Goal: Task Accomplishment & Management: Use online tool/utility

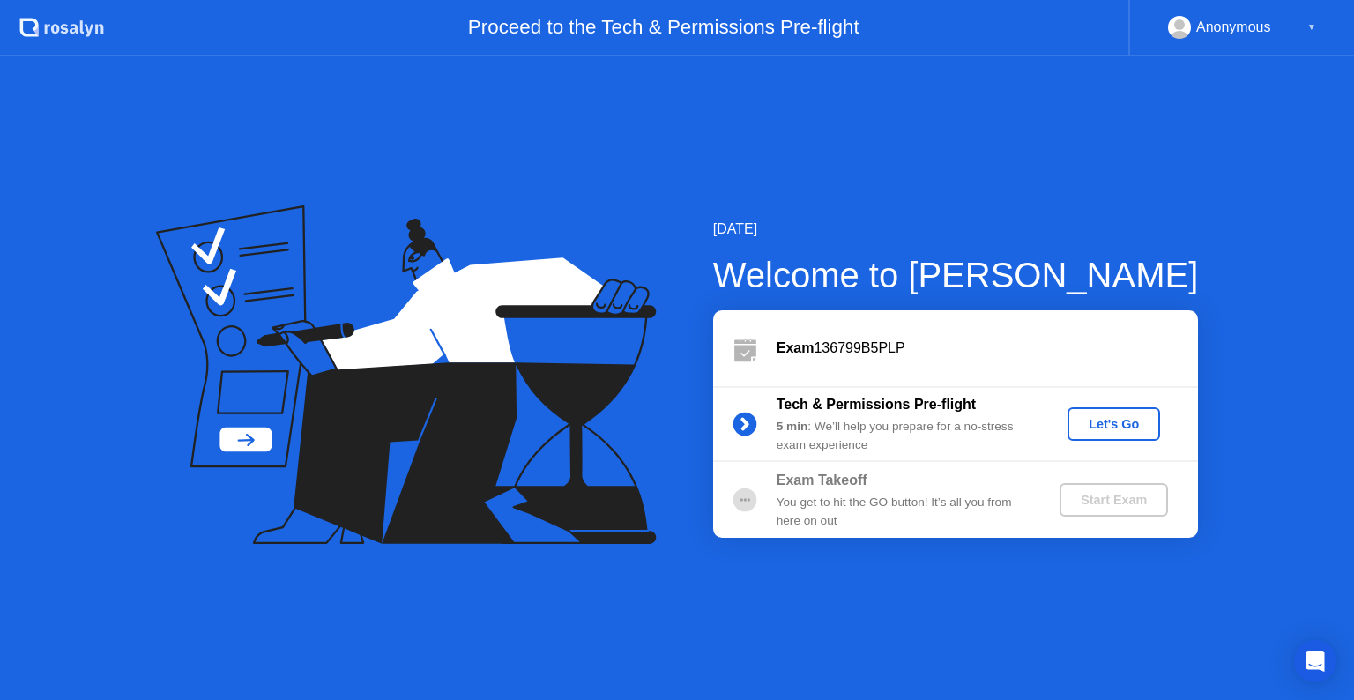
click at [1102, 426] on div "Let's Go" at bounding box center [1114, 424] width 78 height 14
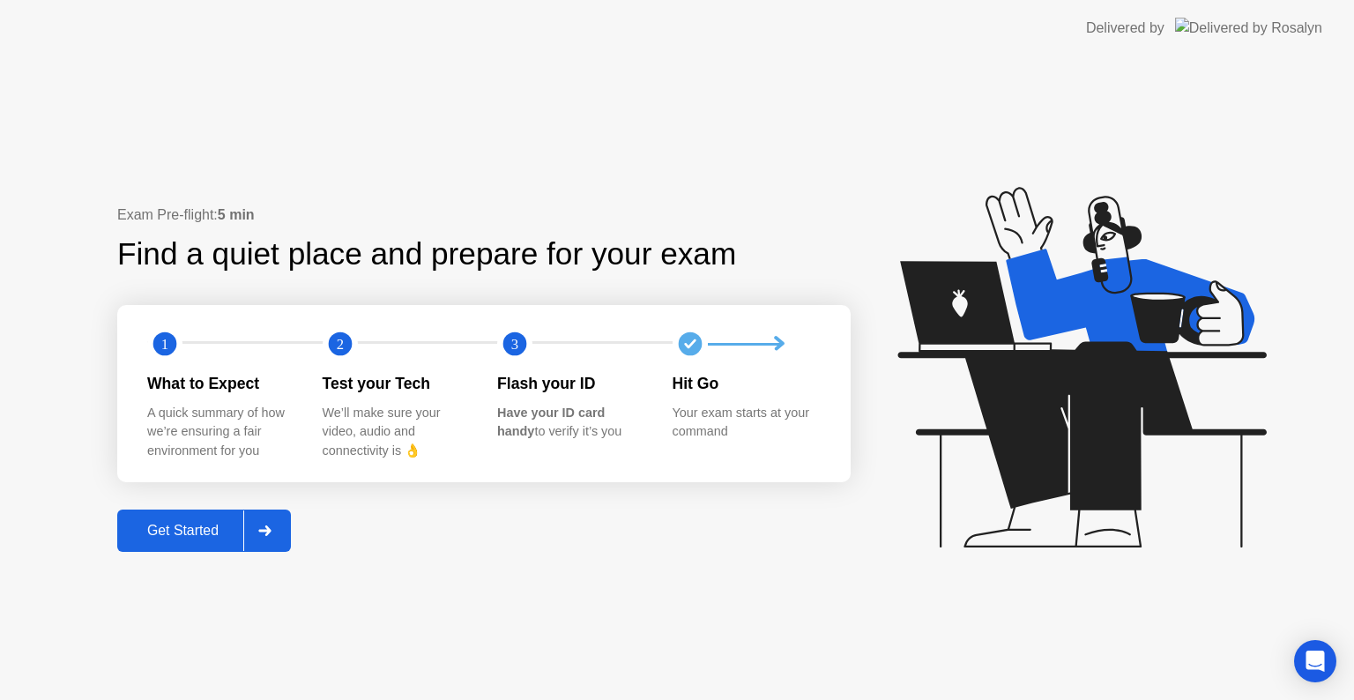
click at [233, 533] on div "Get Started" at bounding box center [183, 531] width 121 height 16
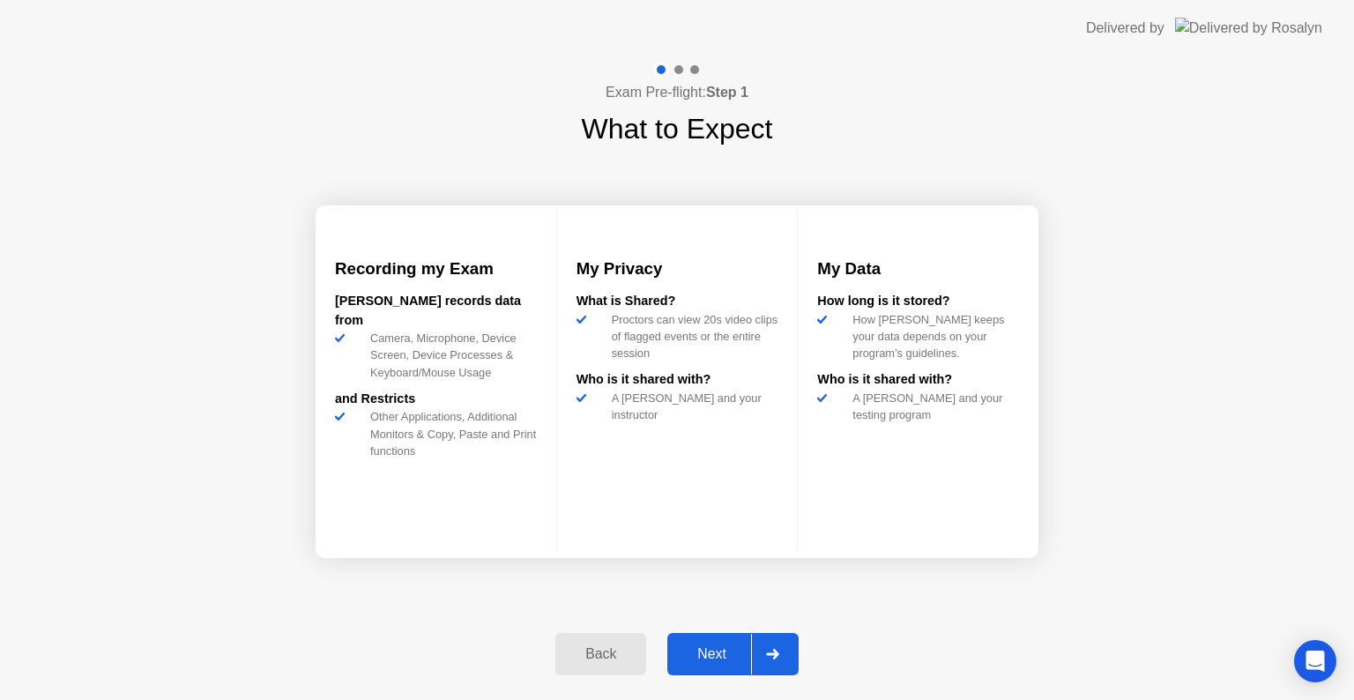
click at [769, 656] on icon at bounding box center [772, 654] width 13 height 11
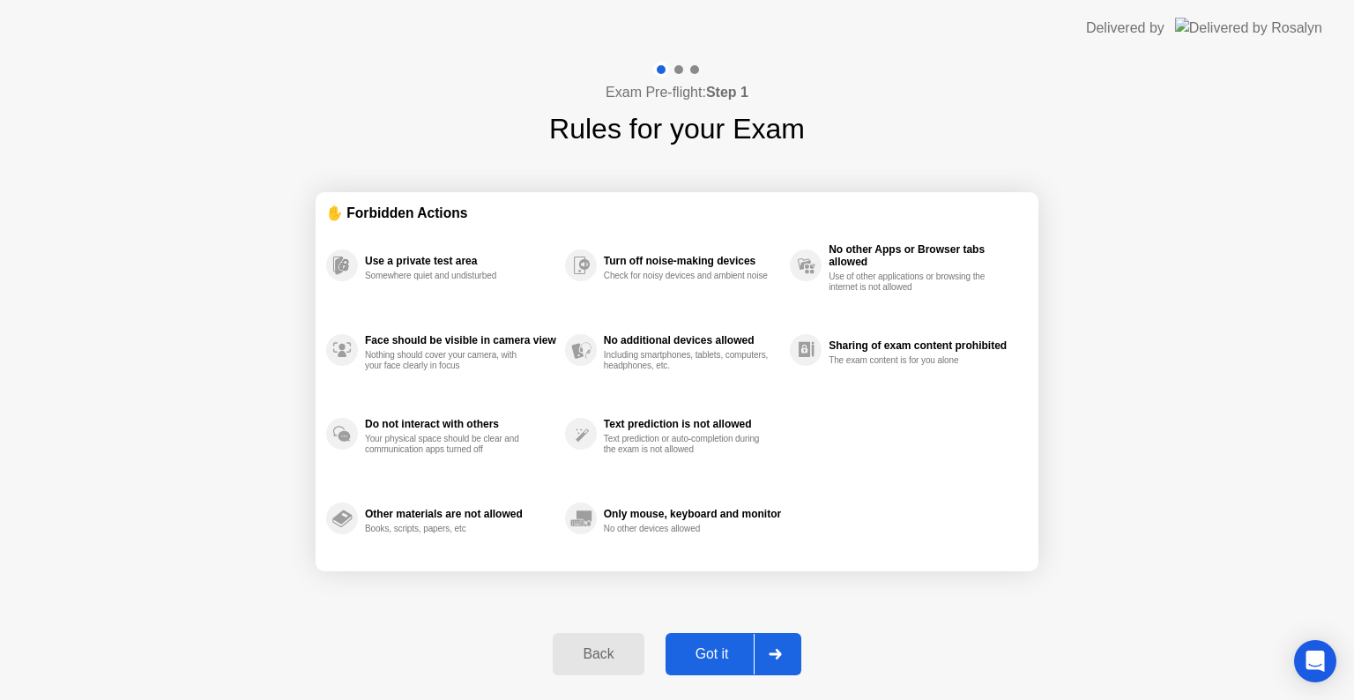
click at [769, 656] on icon at bounding box center [775, 654] width 13 height 11
select select "**********"
select select "*******"
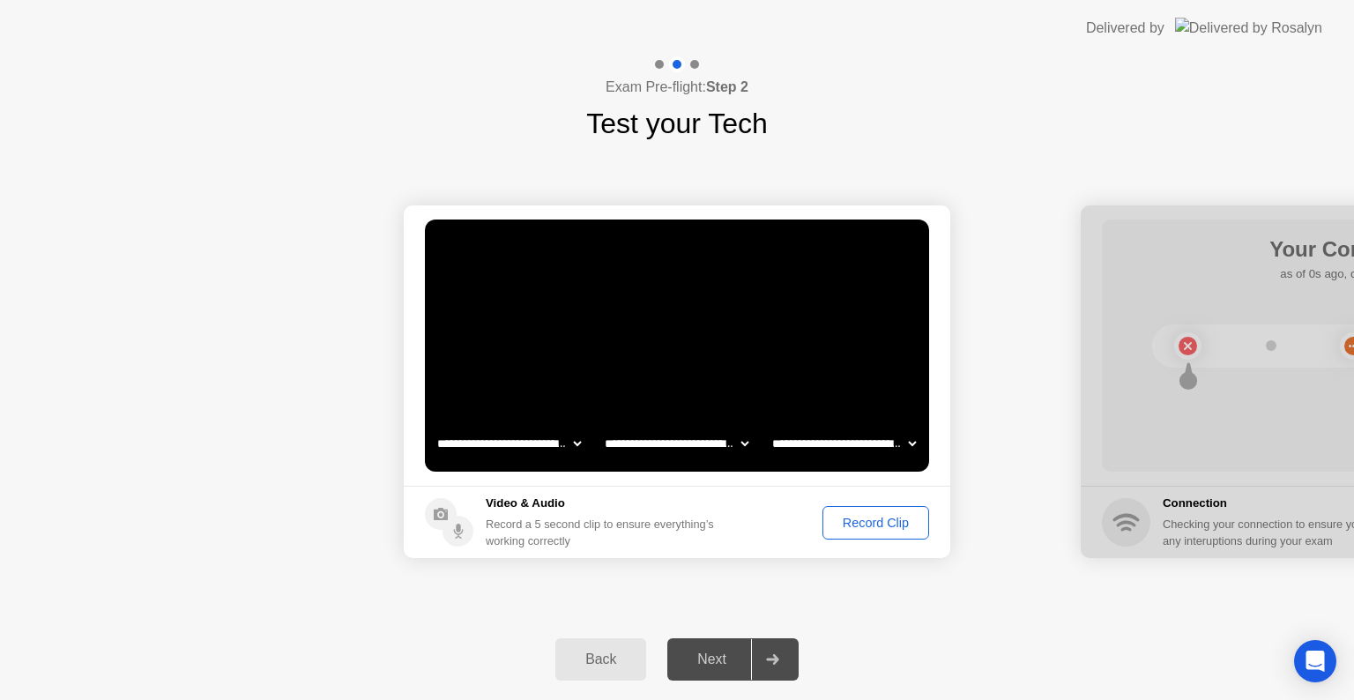
click at [733, 665] on div "Next" at bounding box center [712, 660] width 78 height 16
click at [765, 672] on div at bounding box center [772, 659] width 42 height 41
click at [862, 524] on div "Record Clip" at bounding box center [876, 523] width 94 height 14
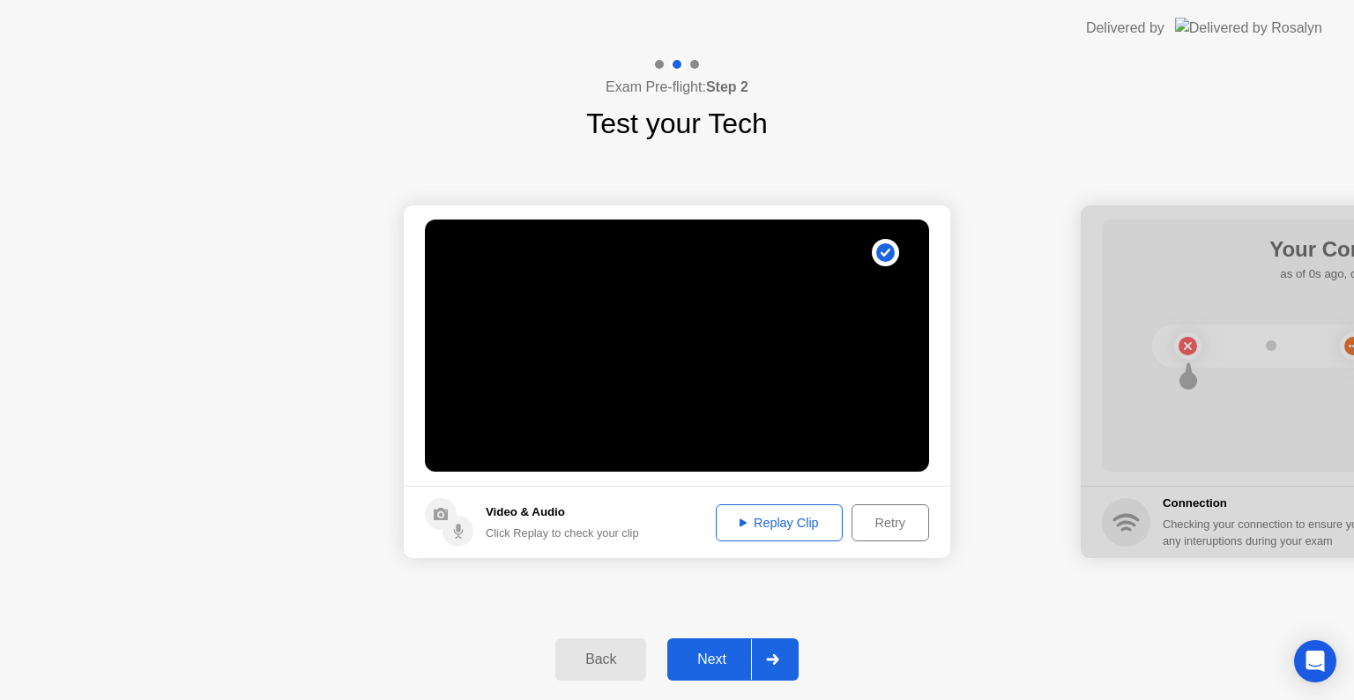
click at [600, 655] on div "Back" at bounding box center [601, 660] width 80 height 16
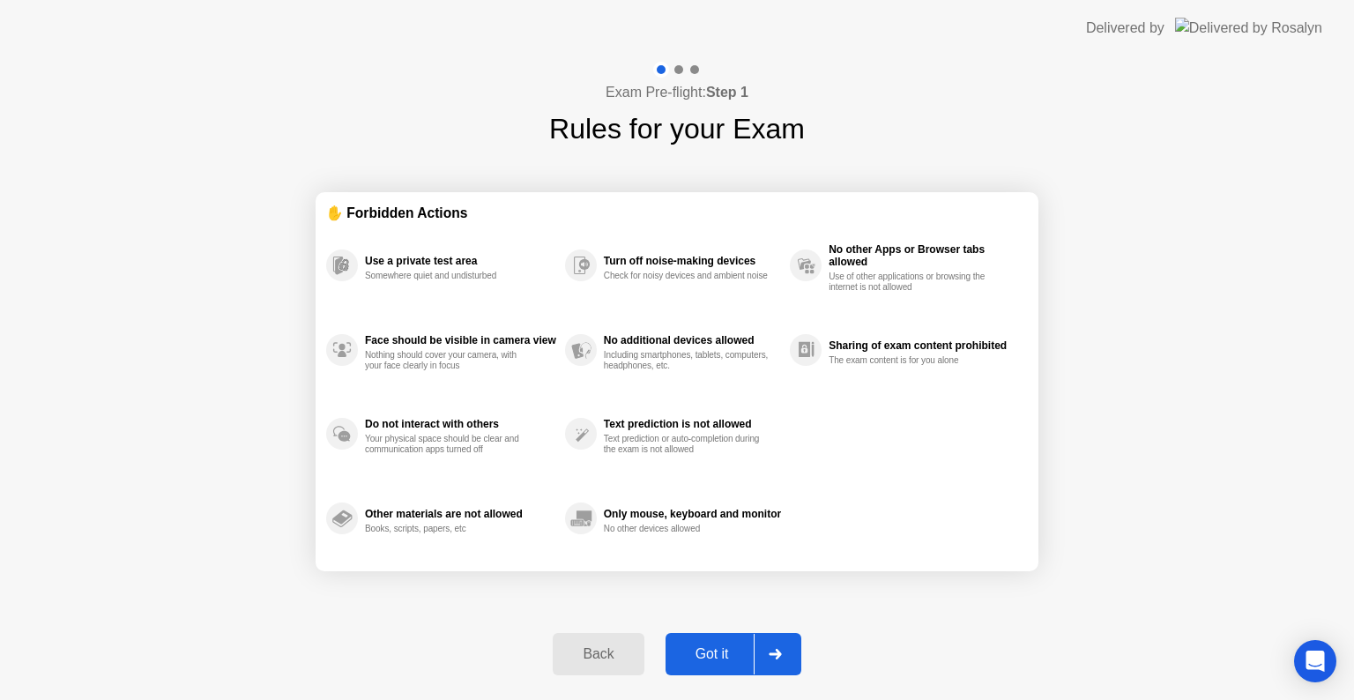
click at [785, 654] on div at bounding box center [775, 654] width 42 height 41
select select "**********"
select select "*******"
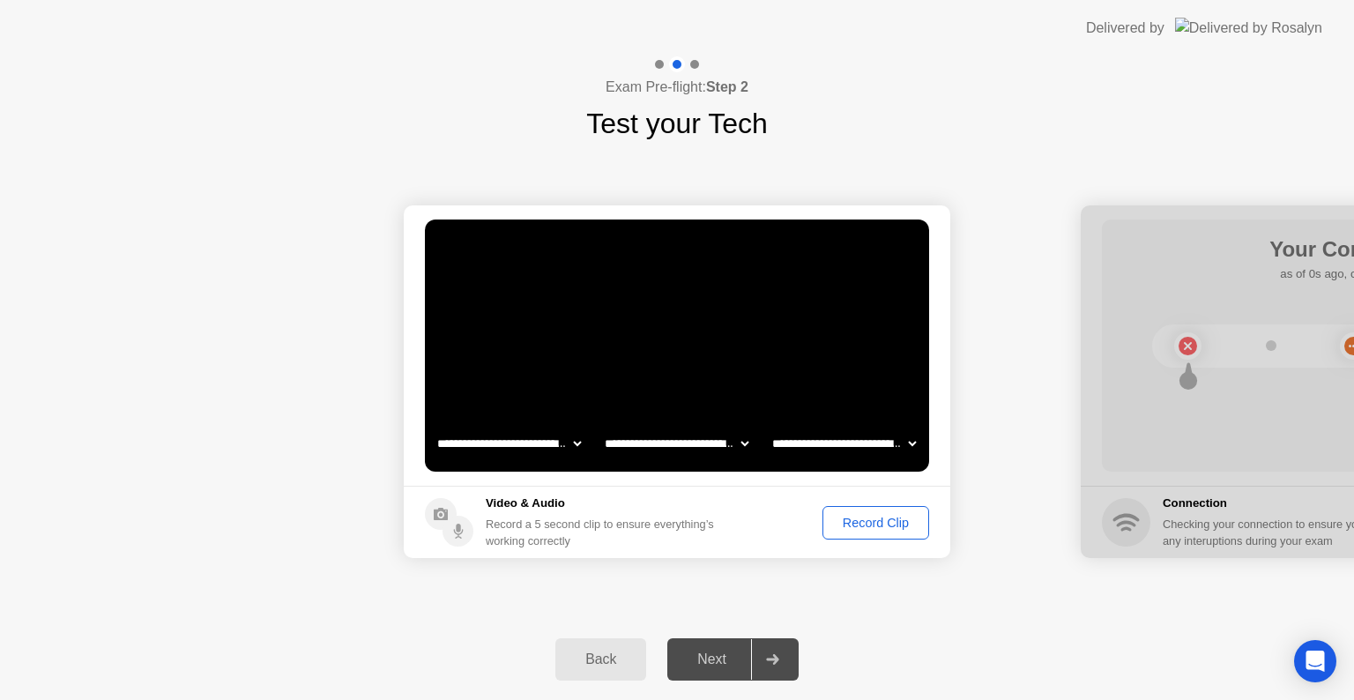
click at [785, 654] on div at bounding box center [772, 659] width 42 height 41
drag, startPoint x: 740, startPoint y: 684, endPoint x: 872, endPoint y: 526, distance: 206.6
click at [872, 526] on div "**********" at bounding box center [677, 378] width 1354 height 644
click at [872, 526] on div "Record Clip" at bounding box center [876, 523] width 94 height 14
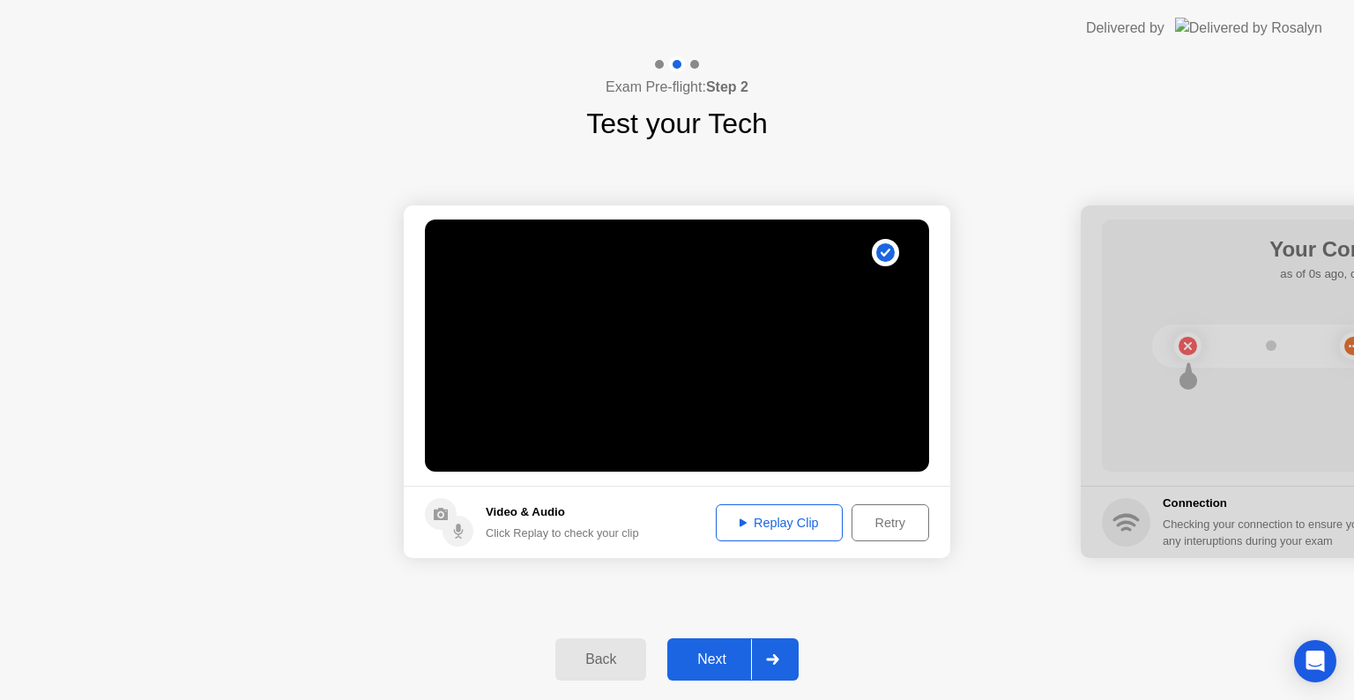
click at [782, 516] on div "Replay Clip" at bounding box center [779, 523] width 115 height 14
click at [772, 521] on div "Replay Clip" at bounding box center [779, 523] width 115 height 14
click at [730, 646] on button "Next" at bounding box center [733, 659] width 131 height 42
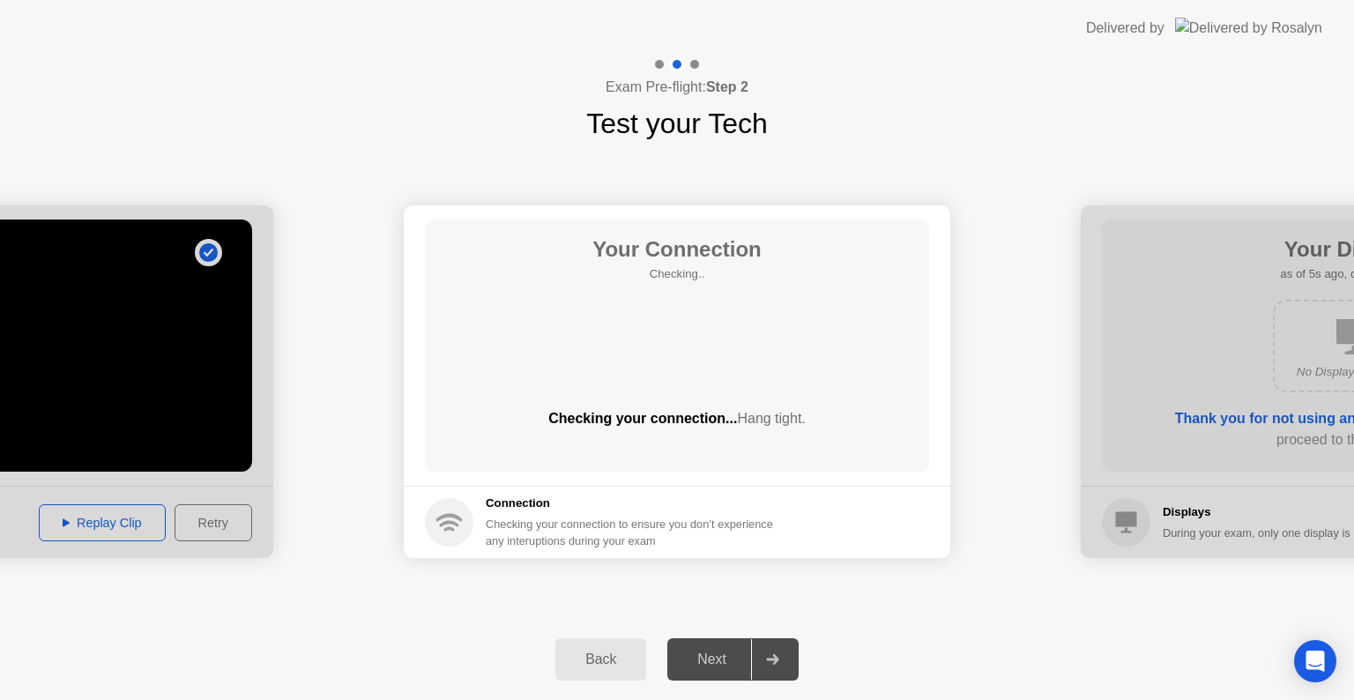
click at [746, 662] on div "Next" at bounding box center [712, 660] width 78 height 16
click at [656, 424] on div "Checking your connection... Hang tight." at bounding box center [677, 418] width 504 height 21
click at [507, 508] on h5 "Connection" at bounding box center [635, 504] width 298 height 18
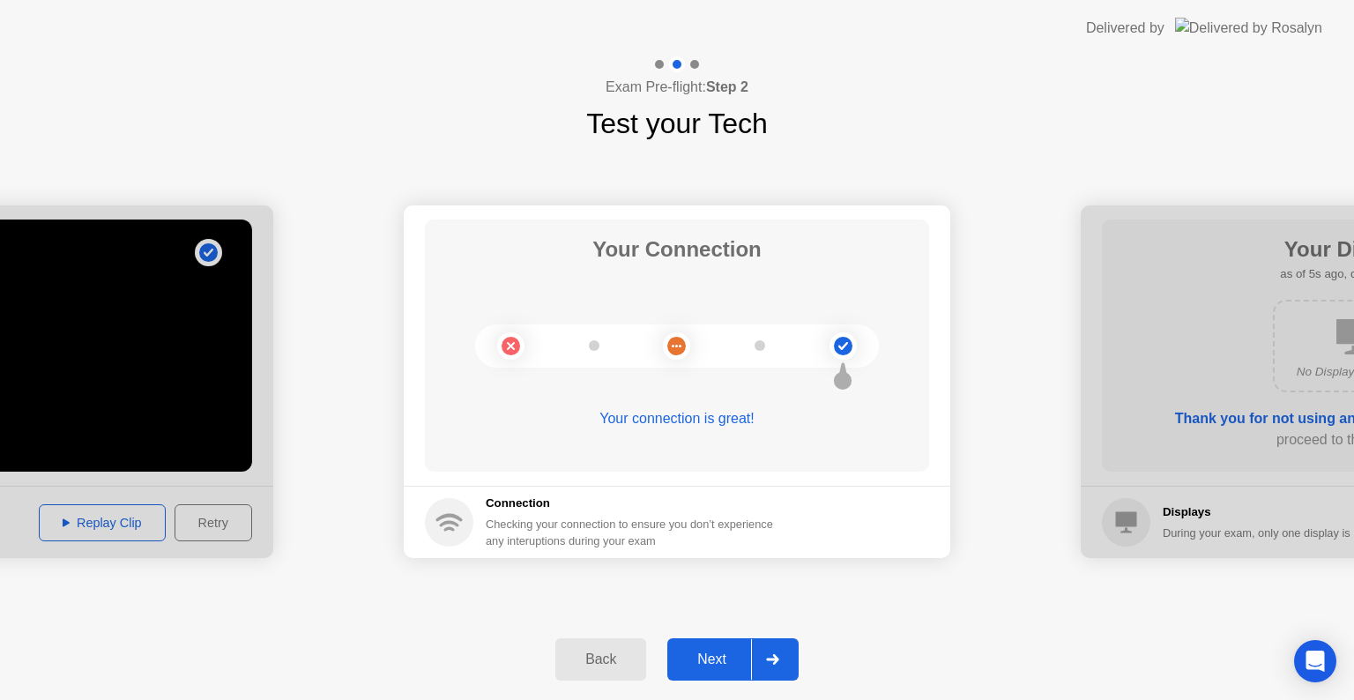
click at [832, 349] on circle at bounding box center [843, 345] width 27 height 27
click at [709, 422] on div "Your connection is great!" at bounding box center [677, 418] width 504 height 21
click at [723, 671] on button "Next" at bounding box center [733, 659] width 131 height 42
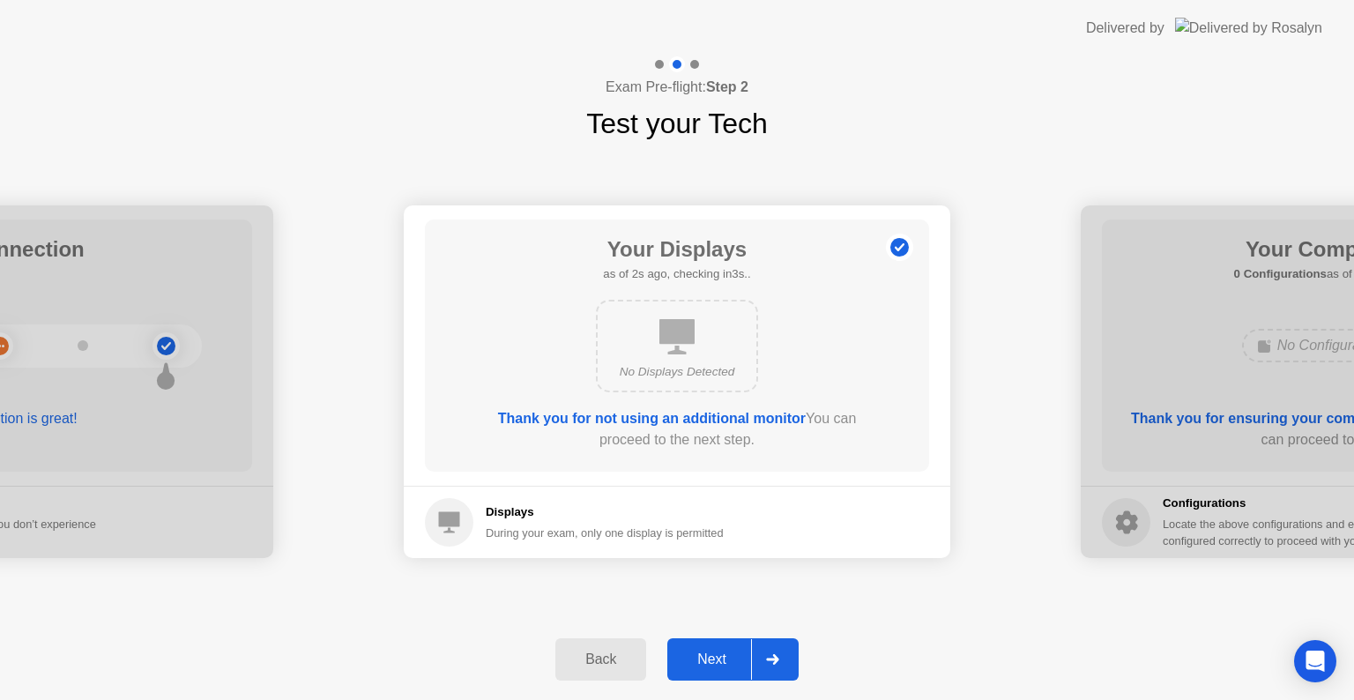
click at [723, 671] on button "Next" at bounding box center [733, 659] width 131 height 42
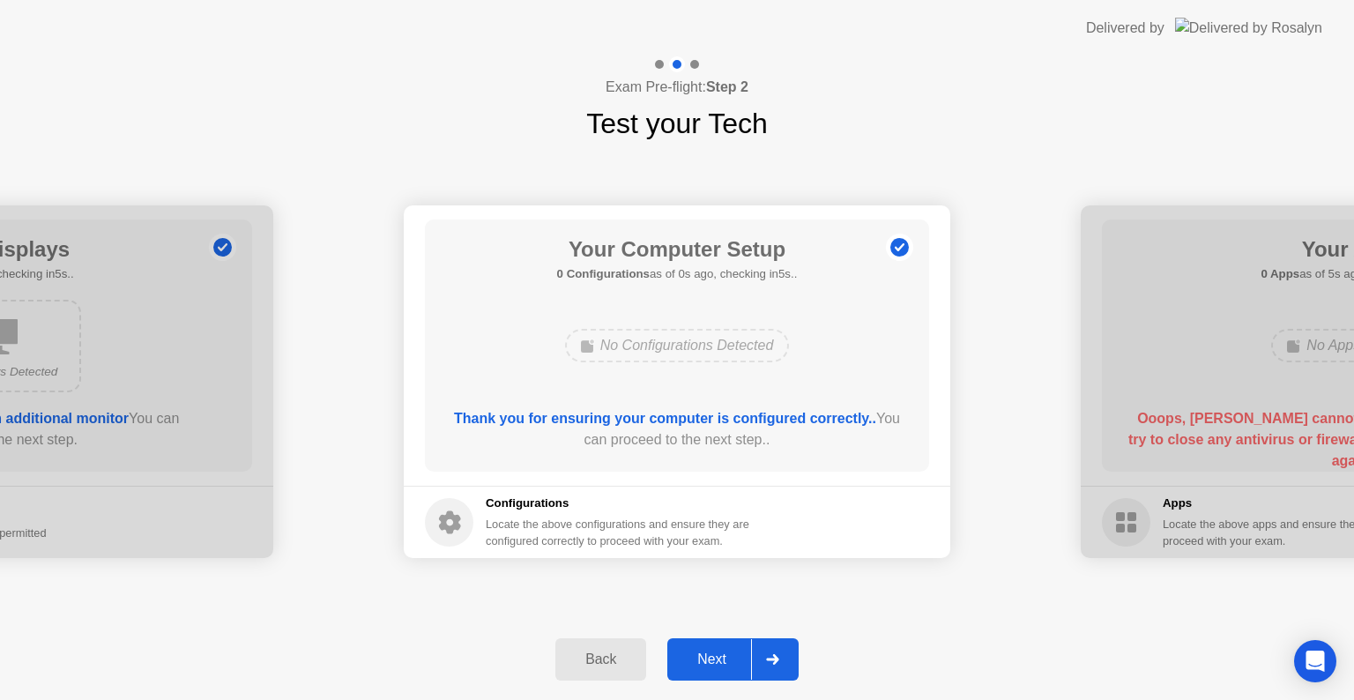
click at [723, 671] on button "Next" at bounding box center [733, 659] width 131 height 42
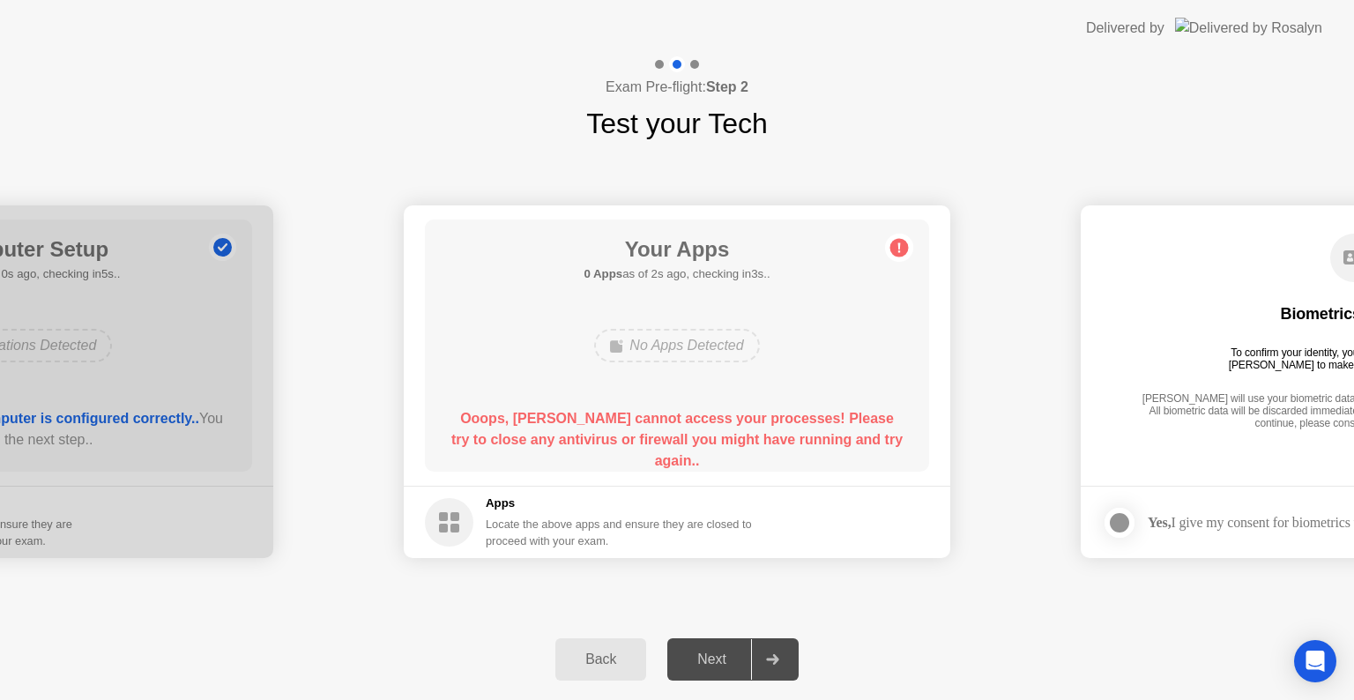
click at [817, 367] on div "No Apps Detected" at bounding box center [677, 346] width 404 height 48
click at [757, 681] on div "Back Next" at bounding box center [677, 659] width 1354 height 81
drag, startPoint x: 757, startPoint y: 681, endPoint x: 744, endPoint y: 668, distance: 18.7
click at [744, 668] on div "Back Next" at bounding box center [677, 659] width 1354 height 81
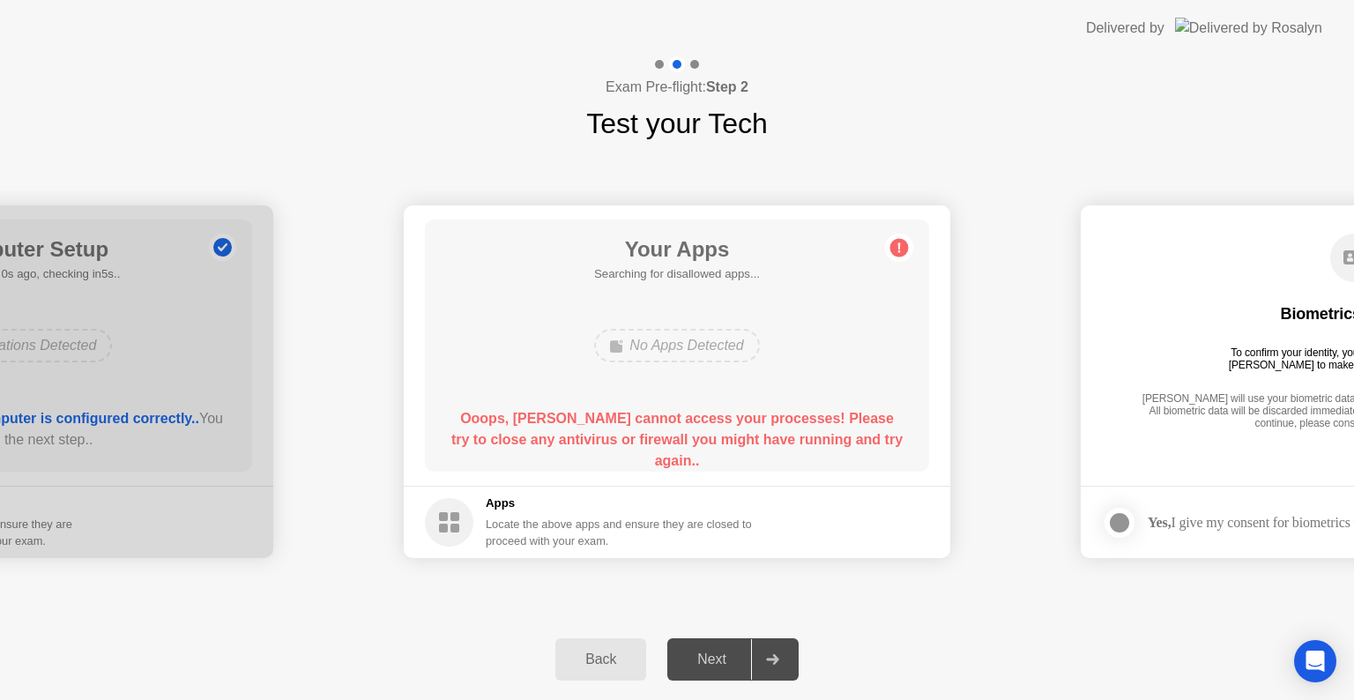
click at [744, 668] on div "Next" at bounding box center [712, 660] width 78 height 16
click at [505, 516] on div "Locate the above apps and ensure they are closed to proceed with your exam." at bounding box center [619, 533] width 267 height 34
click at [454, 525] on rect at bounding box center [455, 528] width 9 height 9
click at [757, 653] on div at bounding box center [772, 659] width 42 height 41
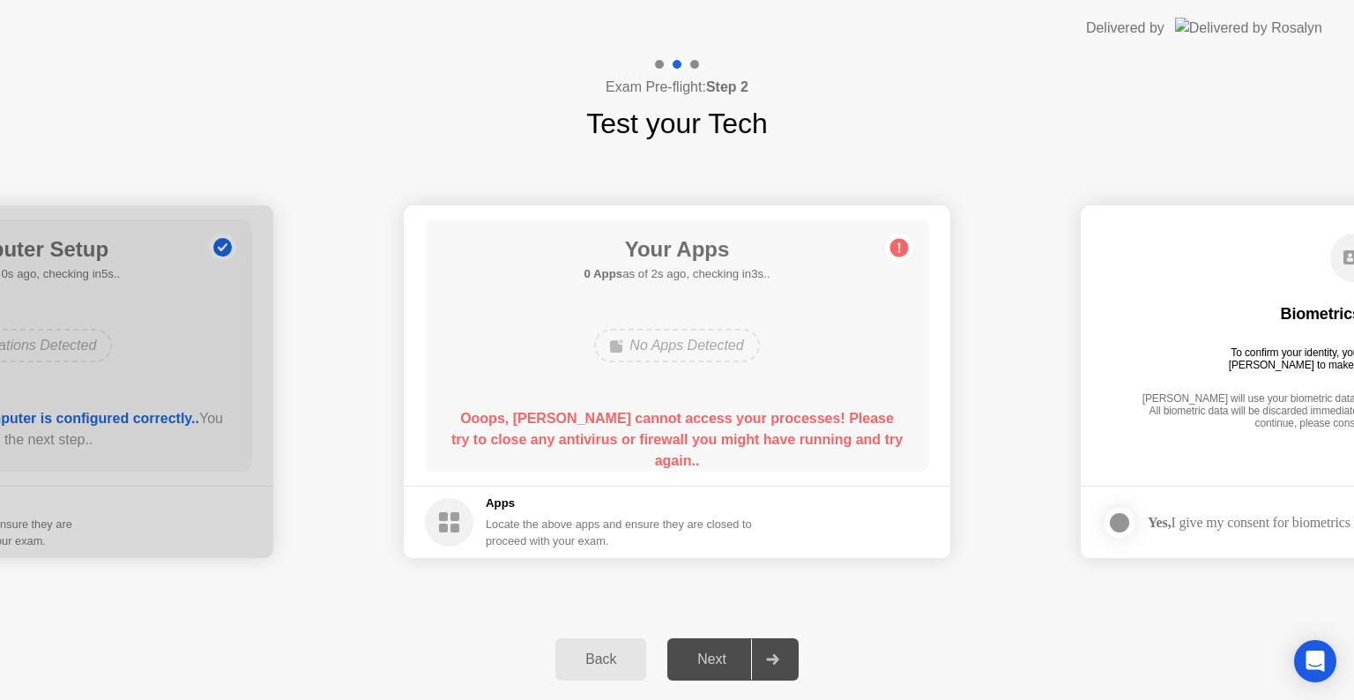
click at [757, 653] on div at bounding box center [772, 659] width 42 height 41
click at [684, 343] on div "No Apps Detected" at bounding box center [676, 346] width 165 height 34
click at [593, 444] on b "Ooops, [PERSON_NAME] cannot access your processes! Please try to close any anti…" at bounding box center [676, 439] width 451 height 57
click at [705, 652] on div "Next" at bounding box center [712, 660] width 78 height 16
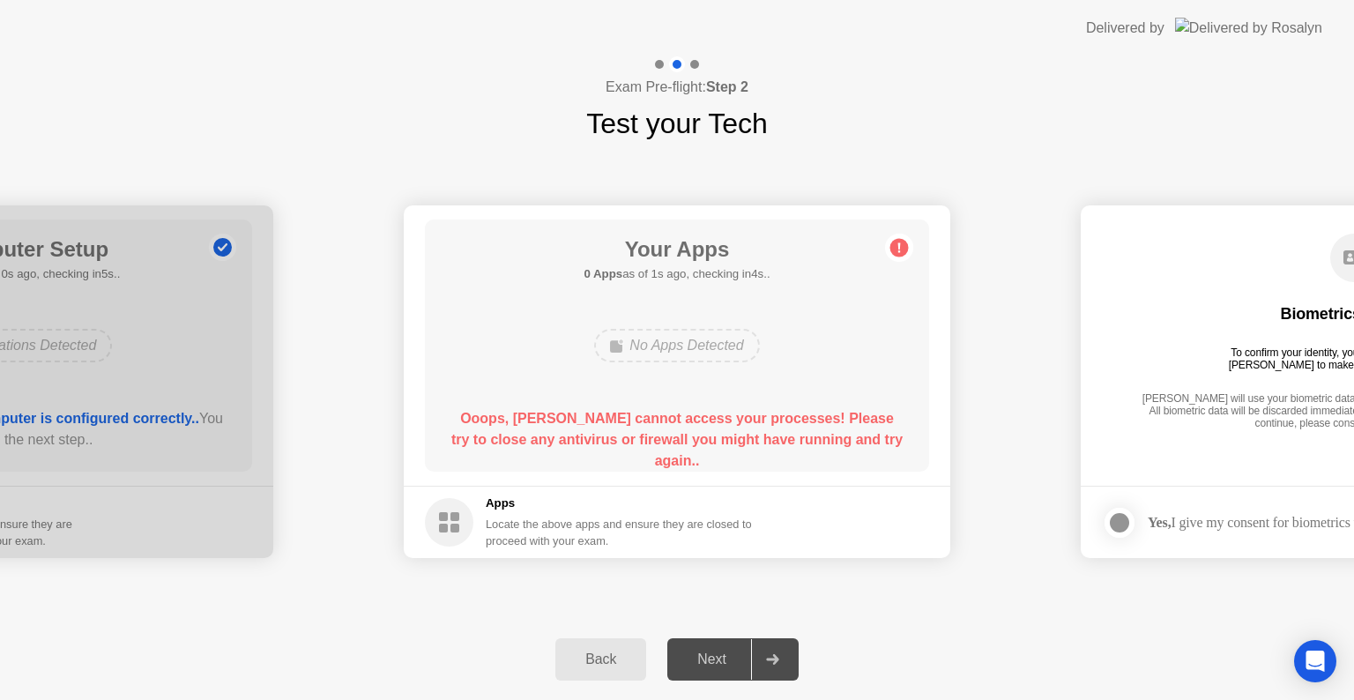
click at [612, 660] on div "Back" at bounding box center [601, 660] width 80 height 16
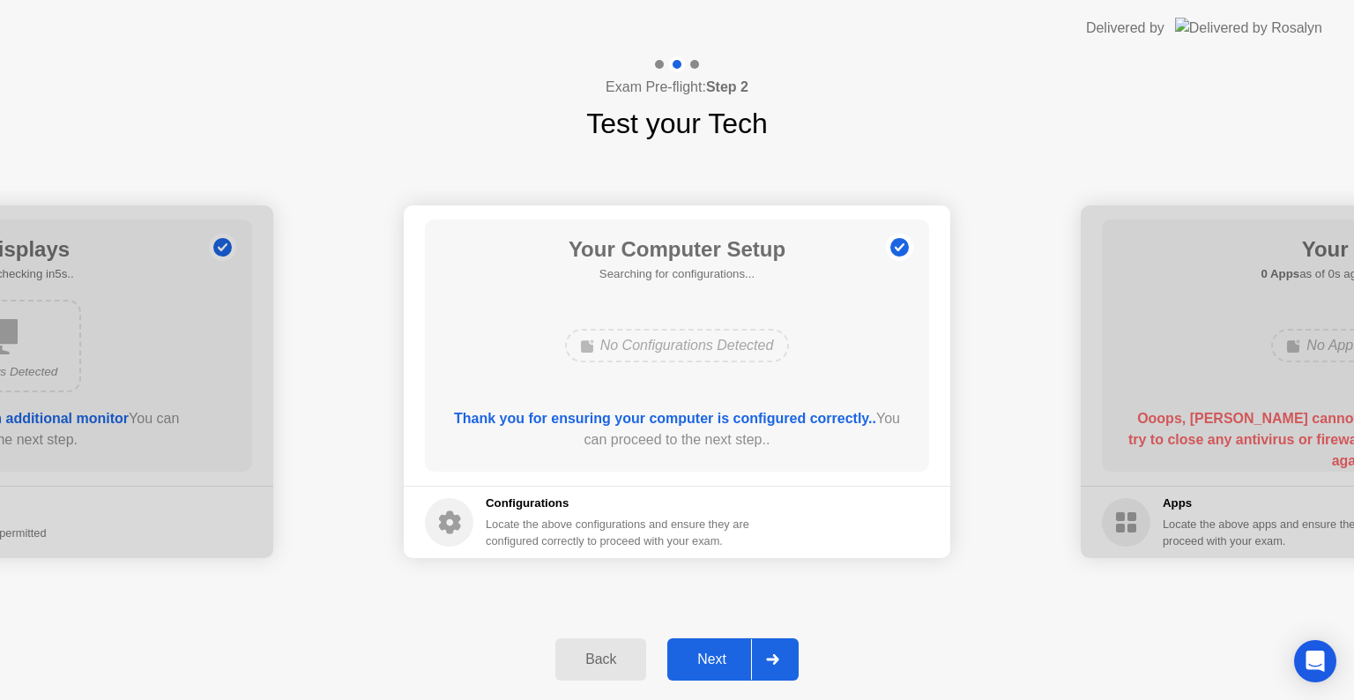
click at [727, 653] on div "Next" at bounding box center [712, 660] width 78 height 16
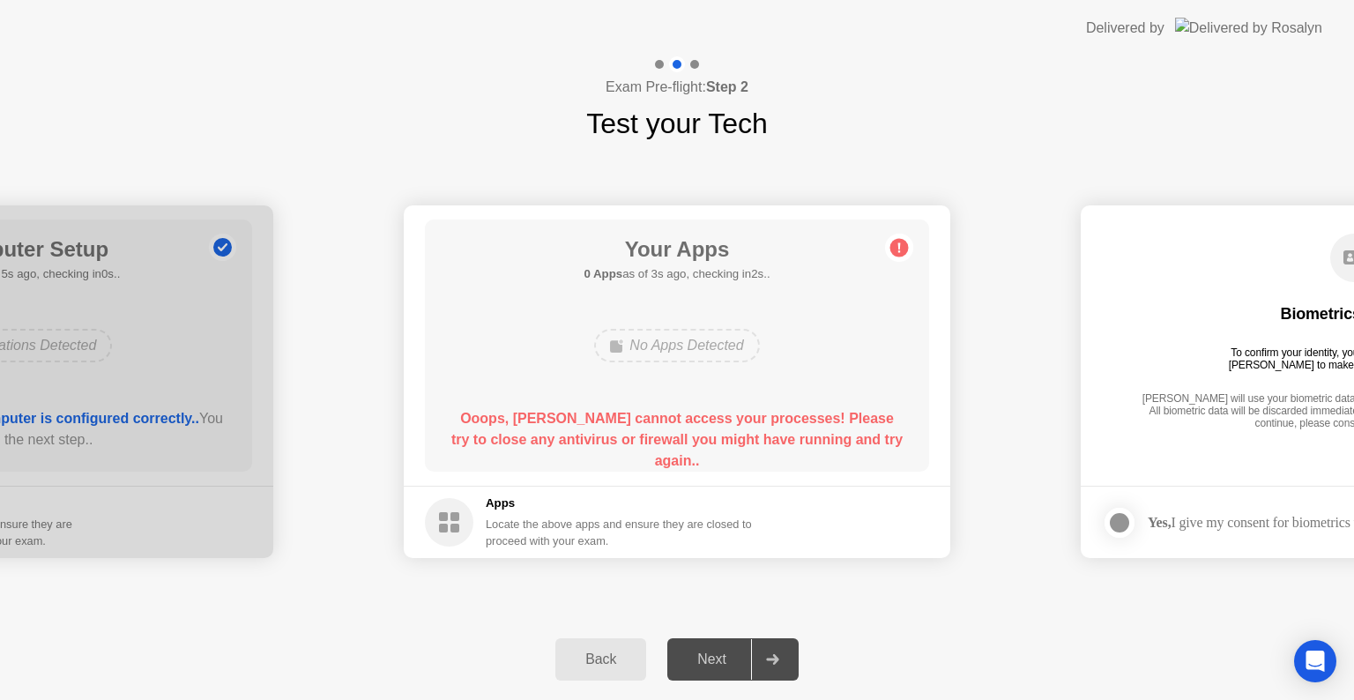
click at [773, 647] on div at bounding box center [772, 659] width 42 height 41
click at [773, 656] on icon at bounding box center [772, 659] width 13 height 11
click at [682, 440] on b "Ooops, [PERSON_NAME] cannot access your processes! Please try to close any anti…" at bounding box center [676, 439] width 451 height 57
click at [490, 84] on div "Exam Pre-flight: Step 2 Test your Tech" at bounding box center [677, 100] width 1354 height 88
click at [494, 95] on div "Exam Pre-flight: Step 2 Test your Tech" at bounding box center [677, 100] width 1354 height 88
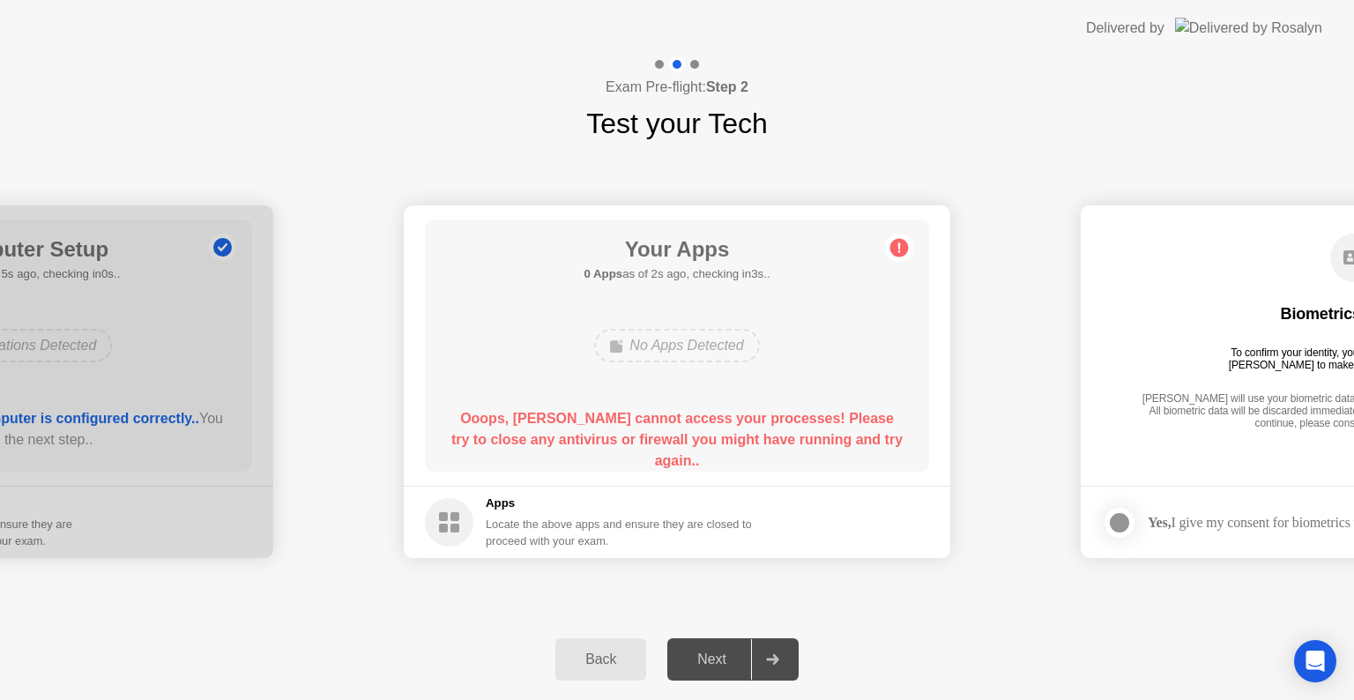
click at [773, 654] on icon at bounding box center [772, 659] width 13 height 11
